Goal: Communication & Community: Answer question/provide support

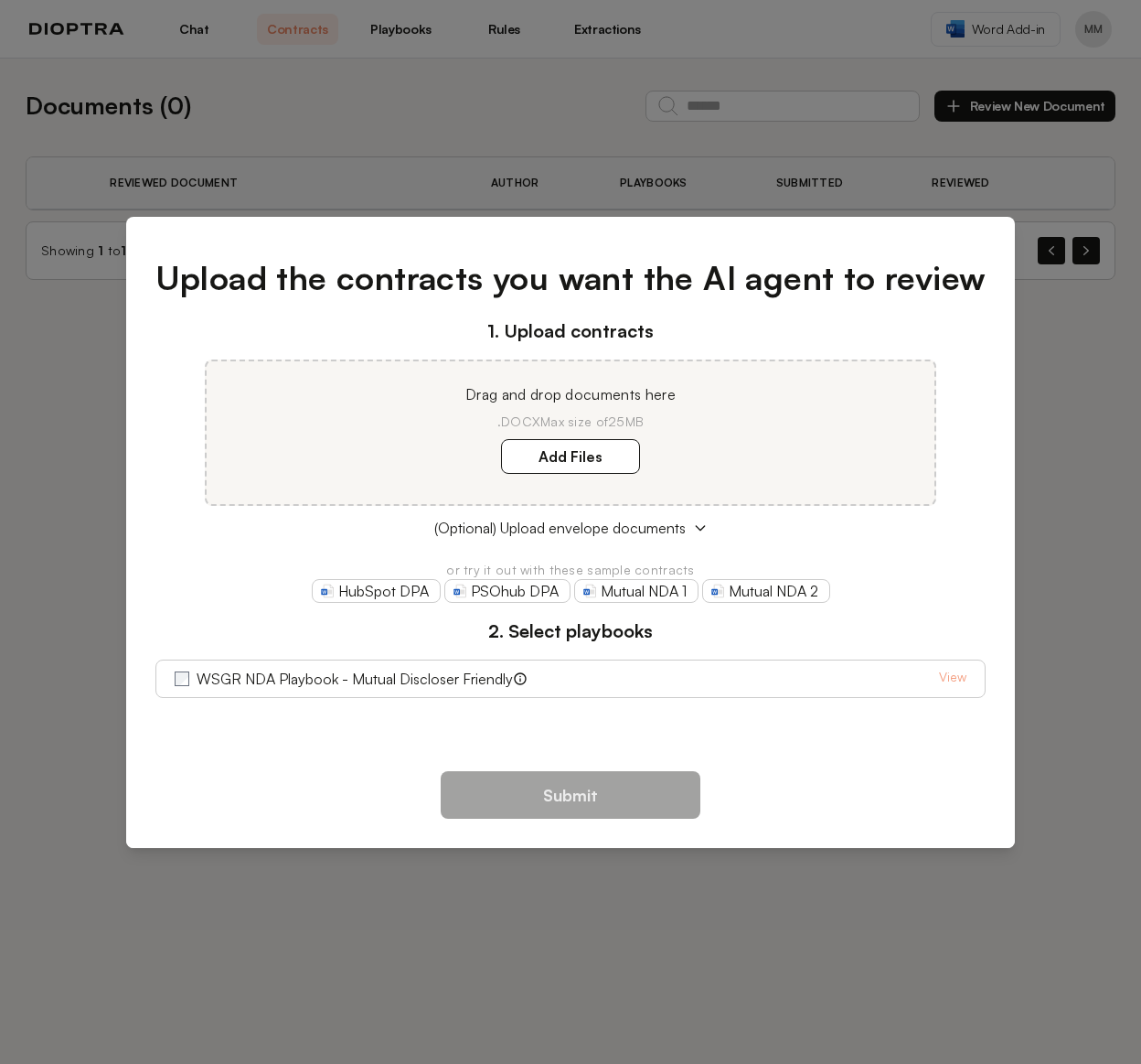
click at [637, 875] on div "Upload the contracts you want the AI agent to review 1. Upload contracts Drag a…" at bounding box center [570, 532] width 1141 height 1064
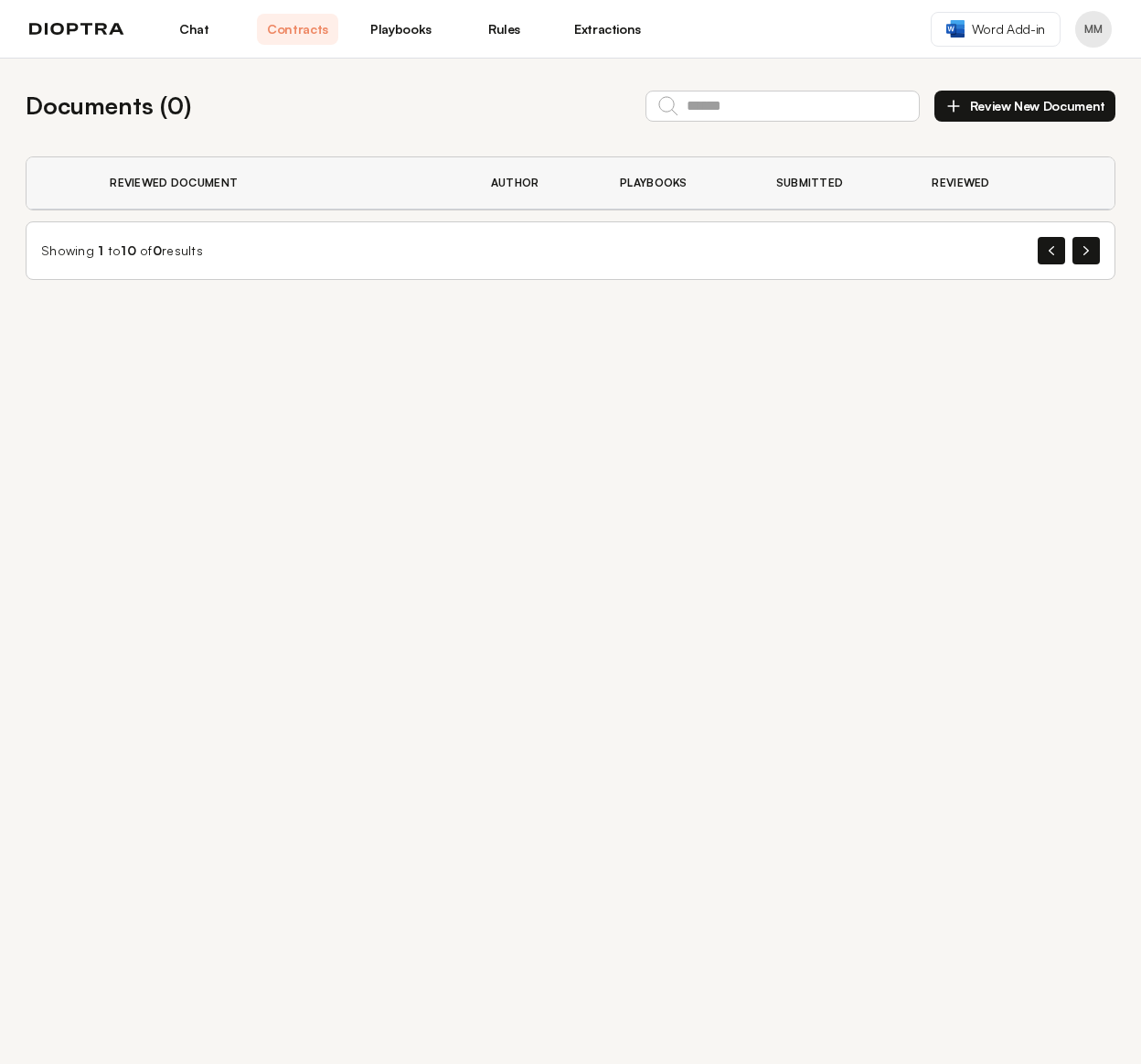
click at [190, 28] on link "Chat" at bounding box center [194, 29] width 81 height 31
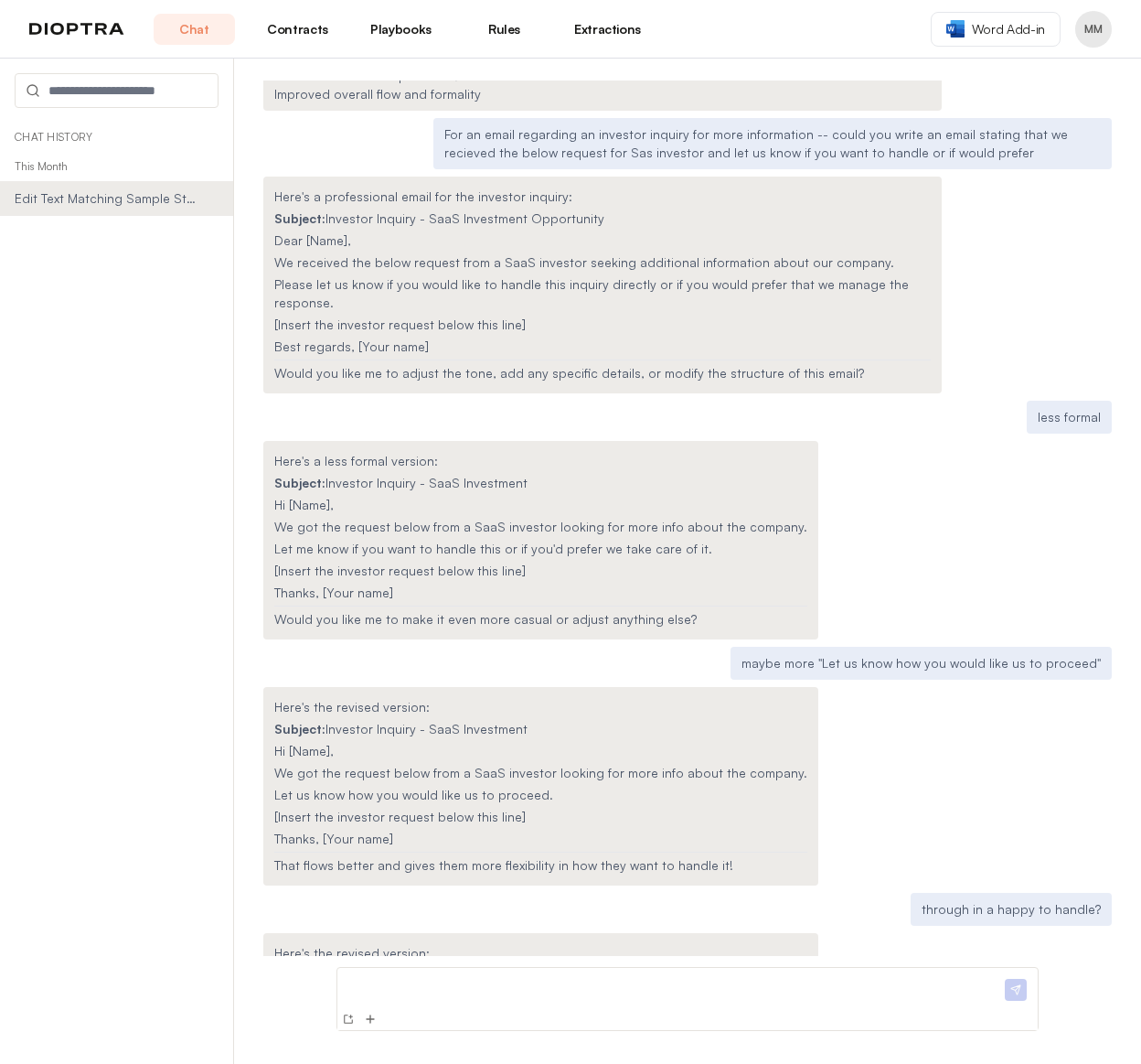
scroll to position [3684, 0]
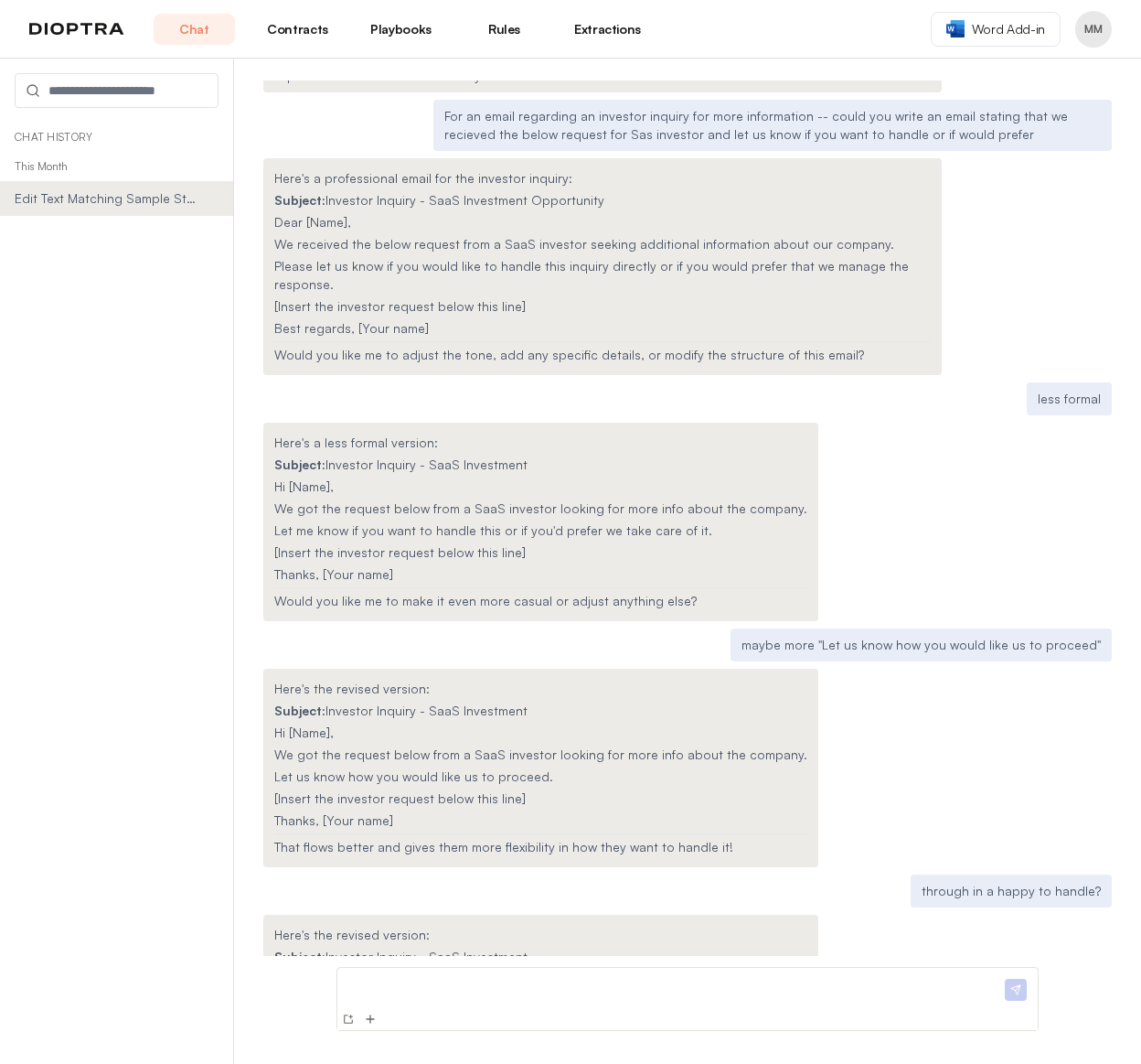
click at [825, 995] on div at bounding box center [673, 992] width 657 height 33
click at [660, 1005] on div "**********" at bounding box center [673, 992] width 657 height 33
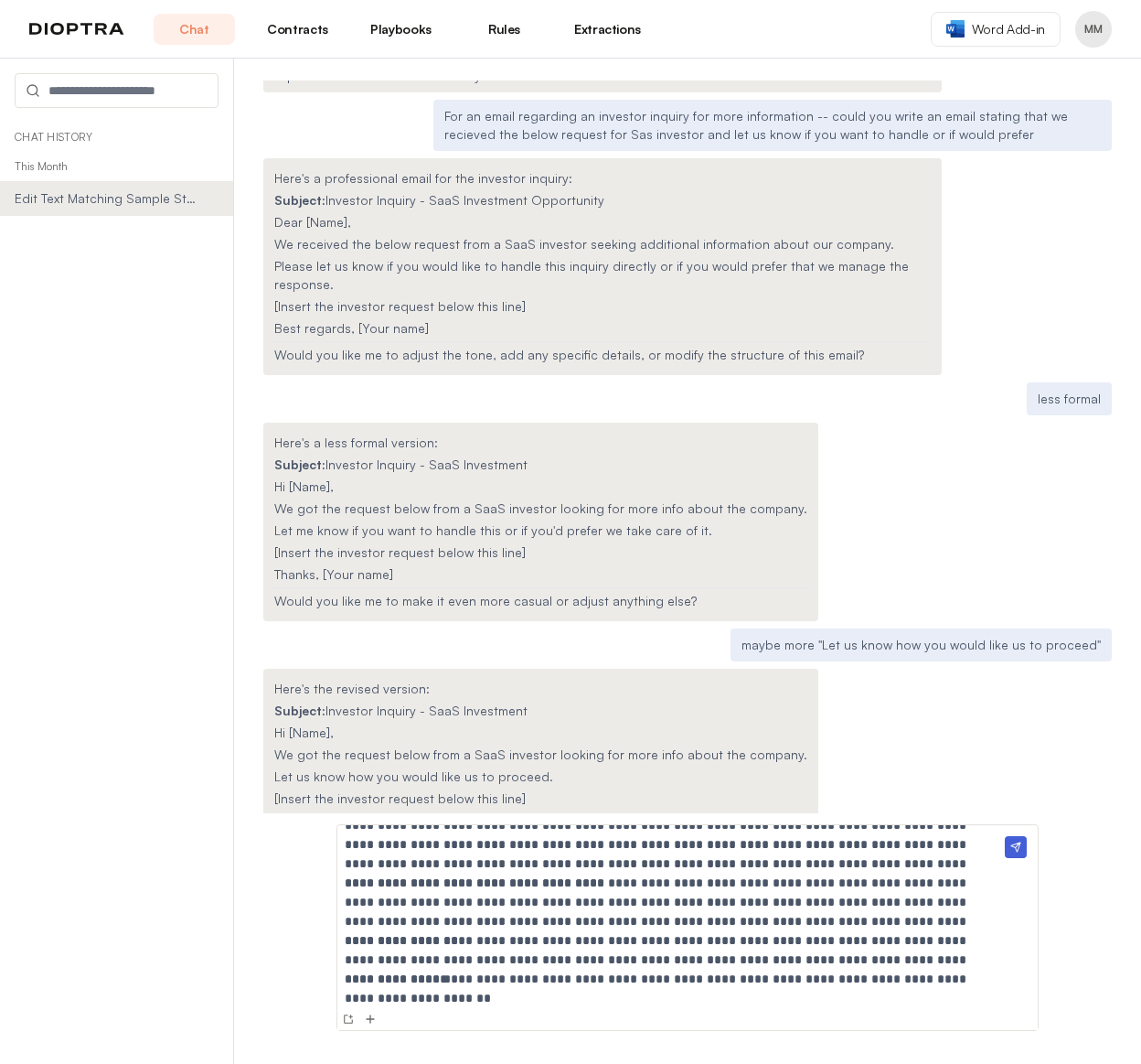
scroll to position [9, 0]
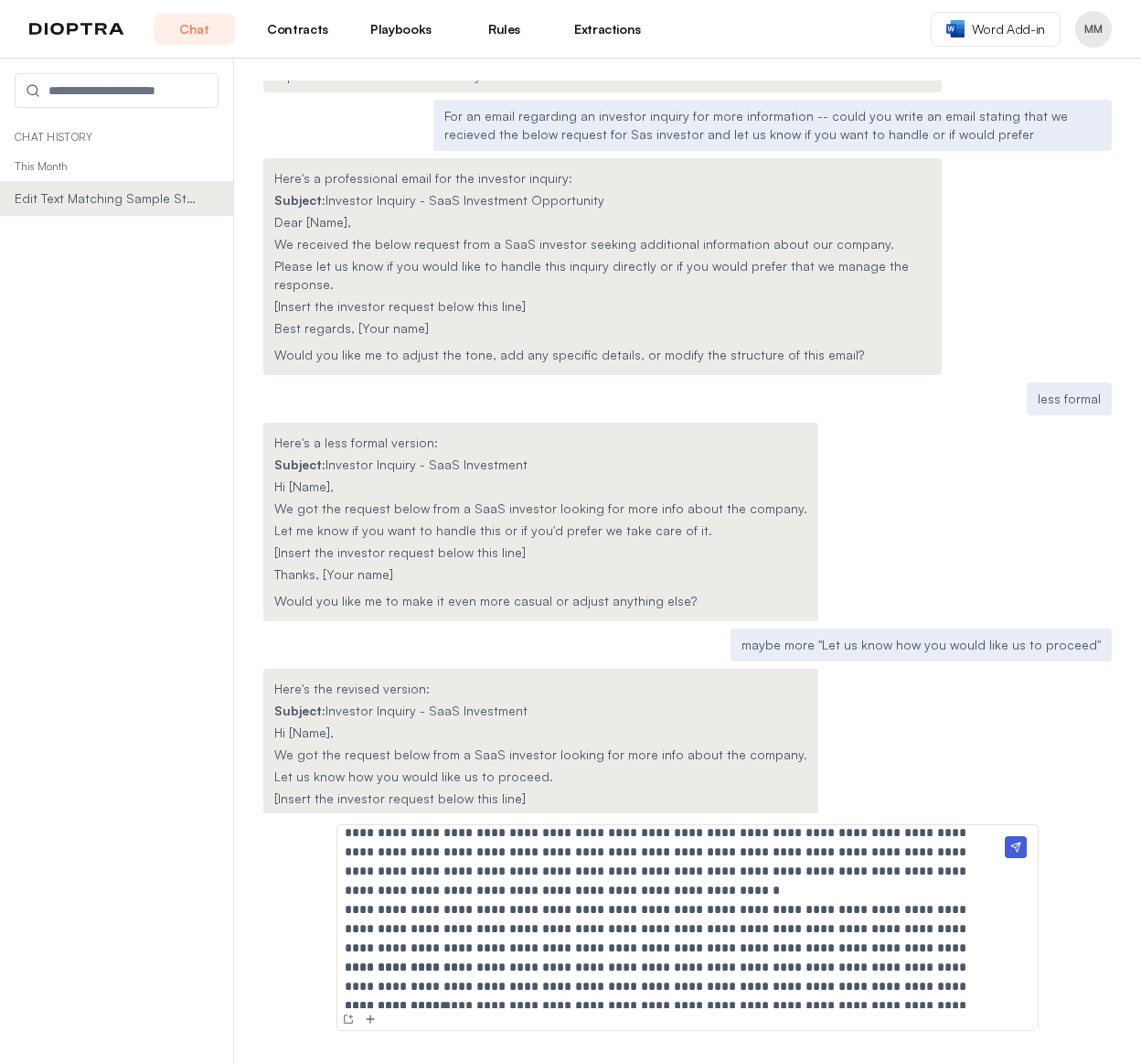
click at [106, 855] on div "Chat History This Month Edit Text Matching Sample Style" at bounding box center [116, 594] width 233 height 941
click at [618, 837] on p "**********" at bounding box center [666, 862] width 643 height 76
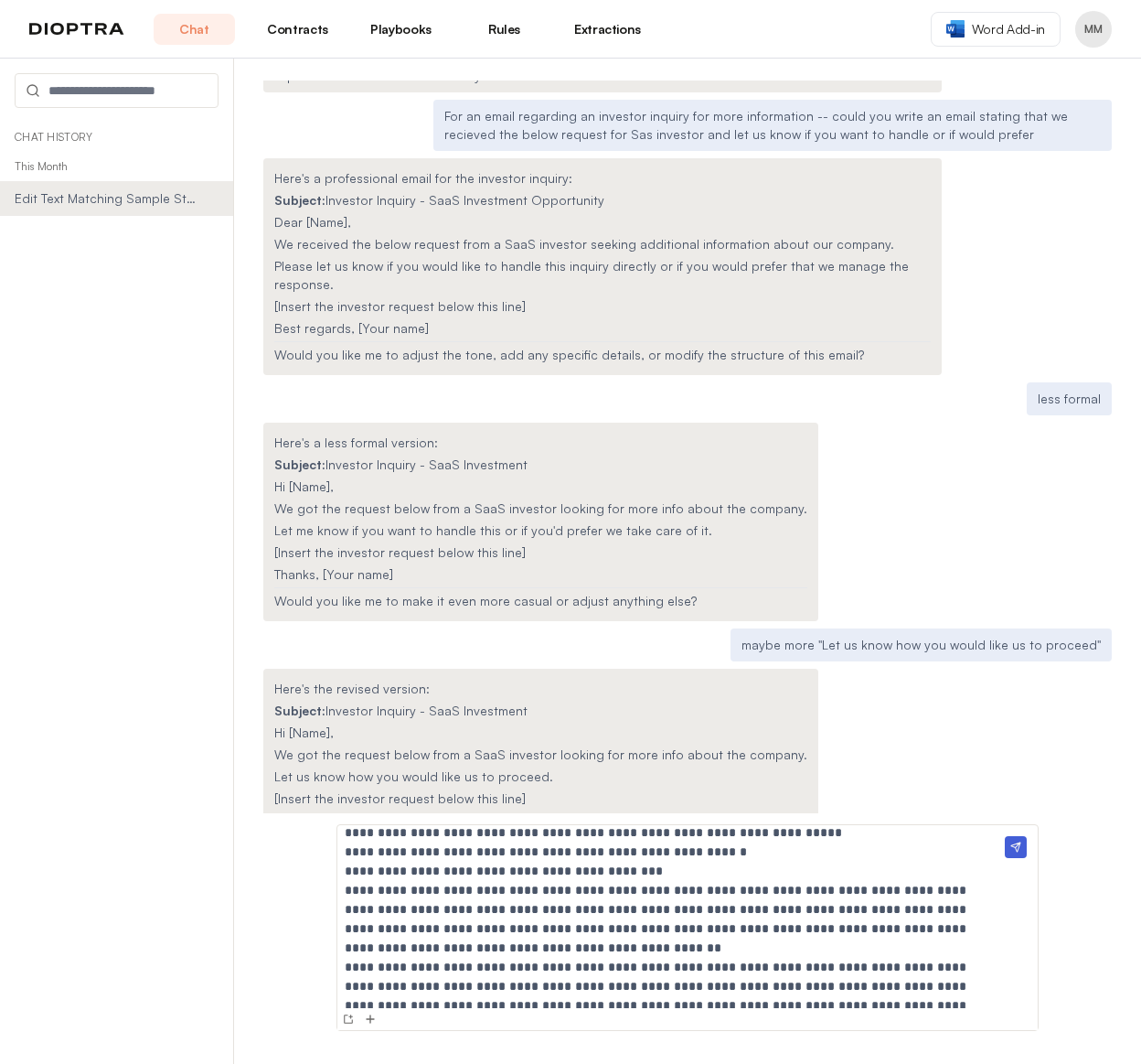
drag, startPoint x: 53, startPoint y: 976, endPoint x: 87, endPoint y: 976, distance: 34.0
click at [53, 976] on div "Chat History This Month Edit Text Matching Sample Style" at bounding box center [116, 594] width 233 height 941
click at [553, 963] on p "**********" at bounding box center [666, 987] width 643 height 58
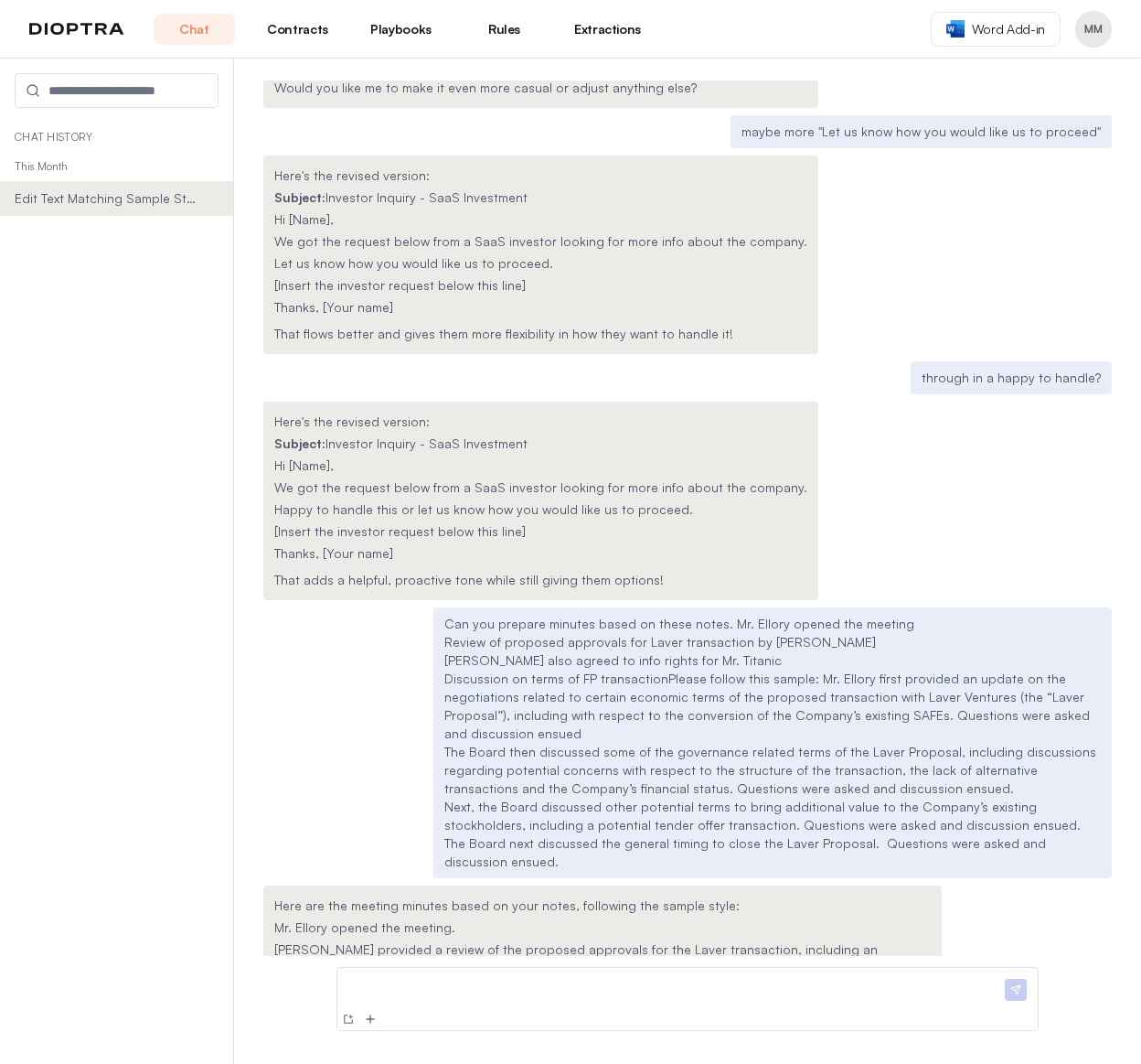
scroll to position [4215, 0]
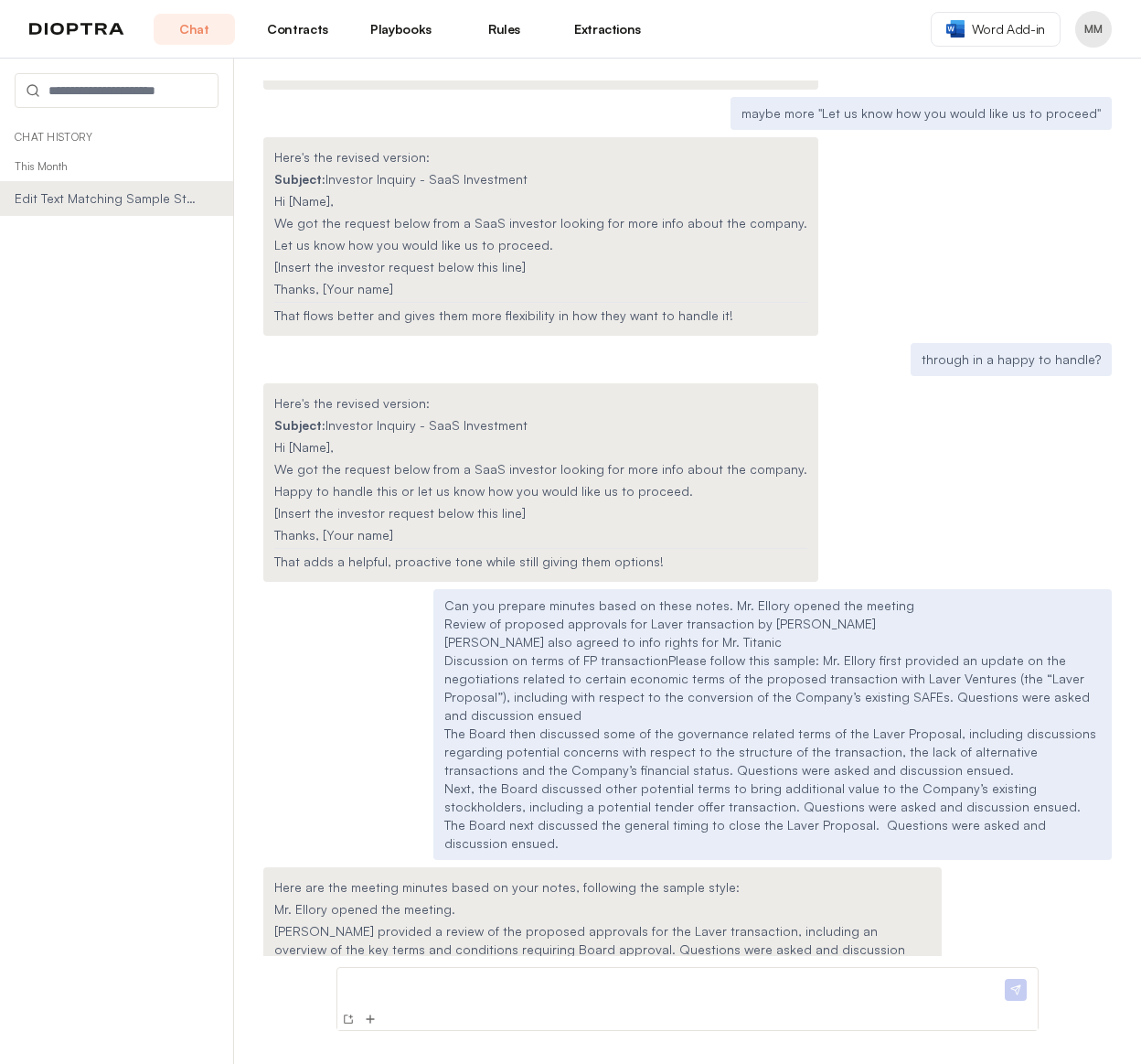
click at [444, 987] on p at bounding box center [673, 985] width 657 height 19
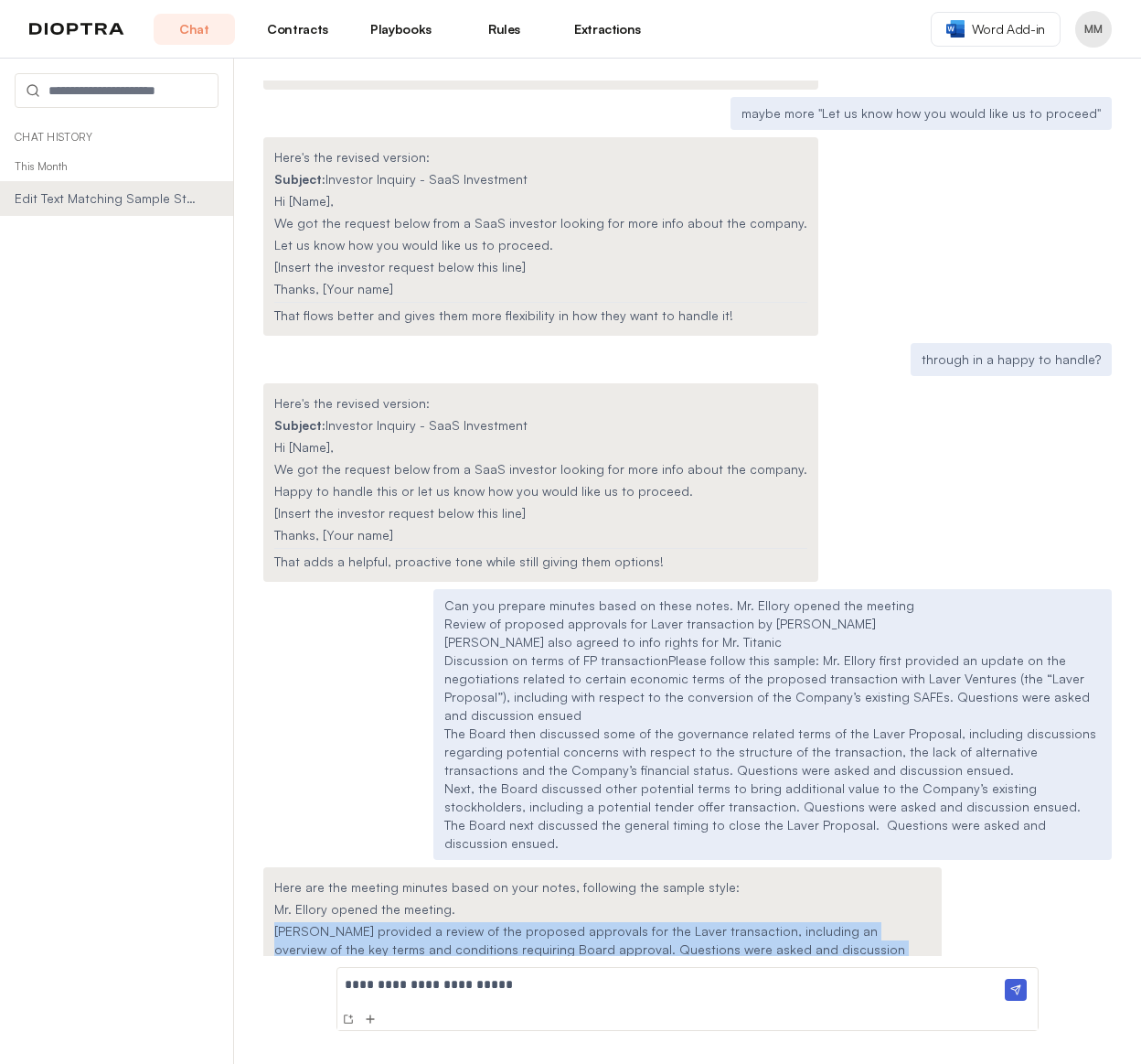
drag, startPoint x: 849, startPoint y: 887, endPoint x: 269, endPoint y: 768, distance: 592.1
click at [269, 867] on div "Here are the meeting minutes based on your notes, following the sample style: M…" at bounding box center [602, 999] width 679 height 264
copy div "[PERSON_NAME] provided a review of the proposed approvals for the Laver transac…"
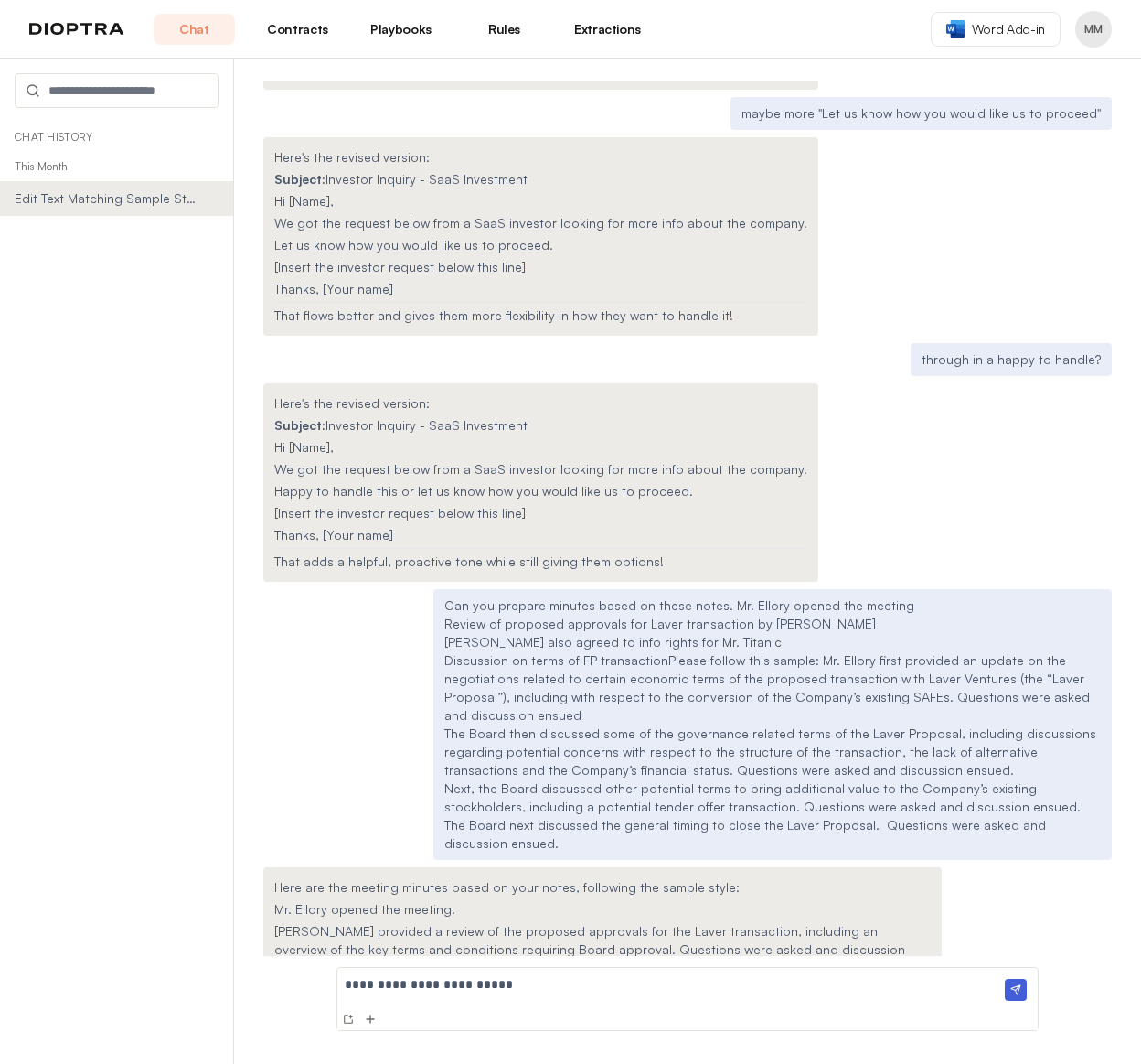
click at [567, 982] on p "**********" at bounding box center [673, 985] width 657 height 19
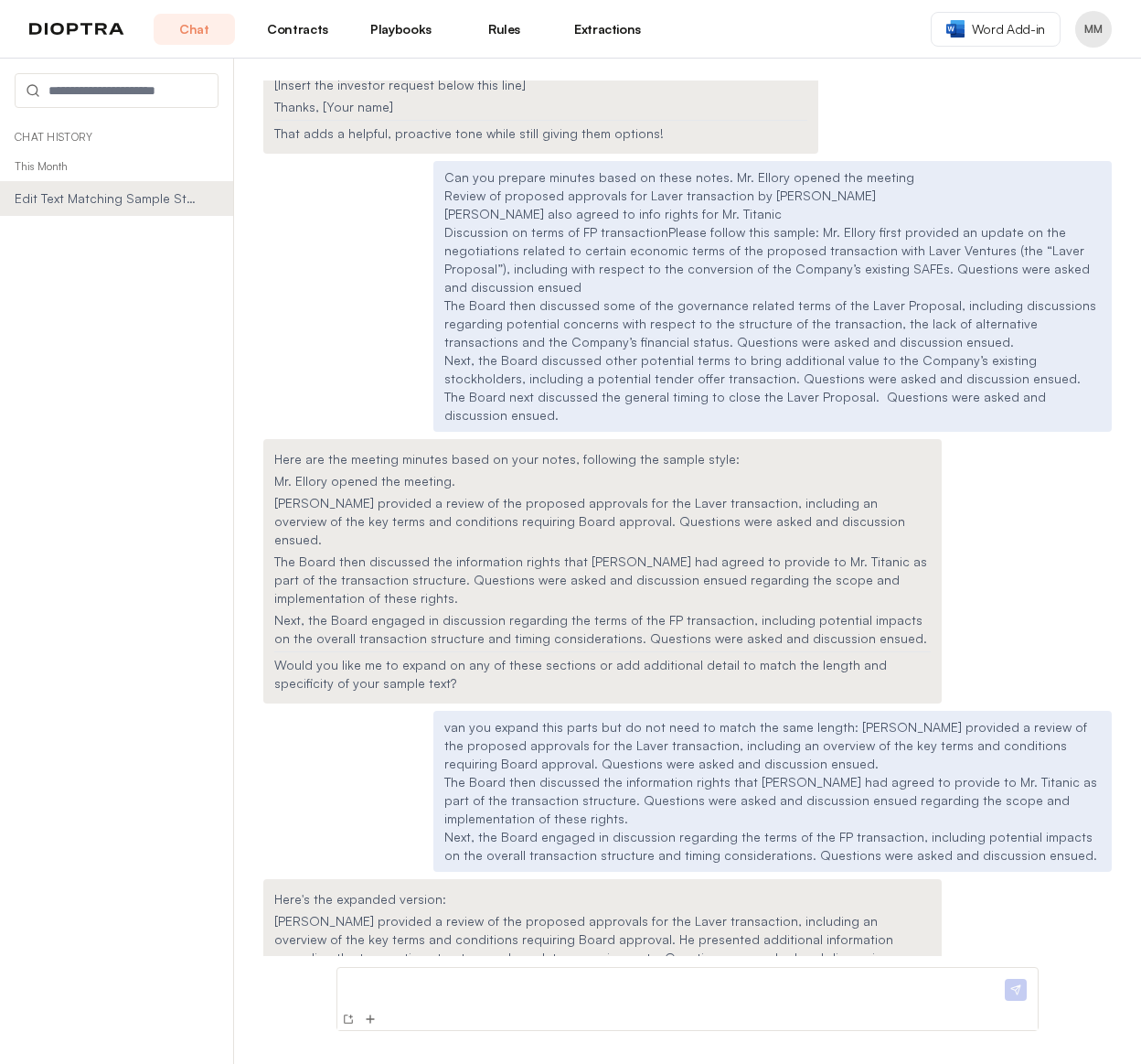
scroll to position [4662, 0]
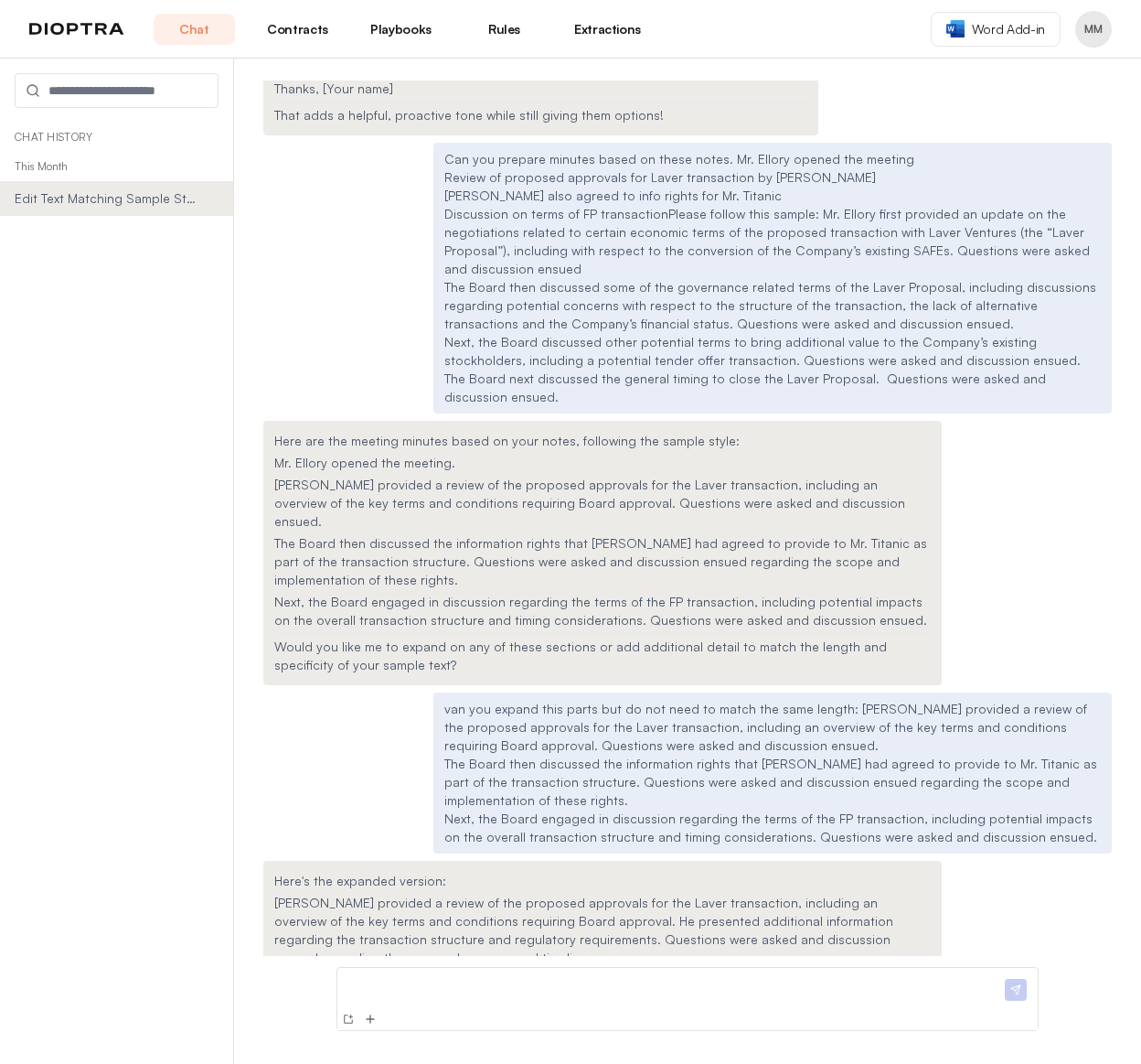
click at [479, 985] on p at bounding box center [673, 985] width 657 height 19
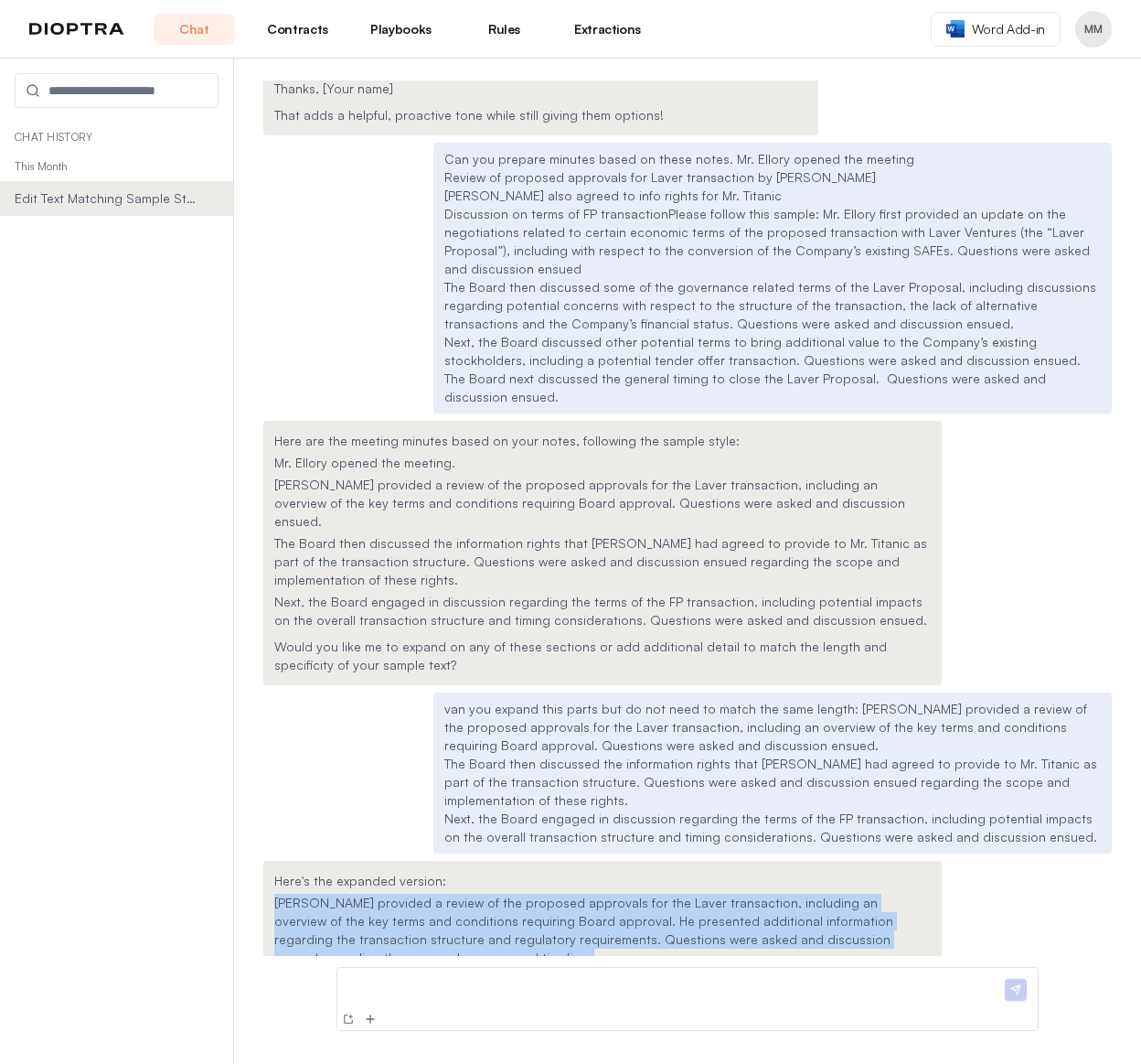
drag, startPoint x: 458, startPoint y: 928, endPoint x: 250, endPoint y: 721, distance: 293.5
click at [250, 721] on div "Can you edit some text in a similar style to a few sample texts I'd be happy to…" at bounding box center [688, 561] width 907 height 1005
copy div "[PERSON_NAME] provided a review of the proposed approvals for the Laver transac…"
